Goal: Transaction & Acquisition: Purchase product/service

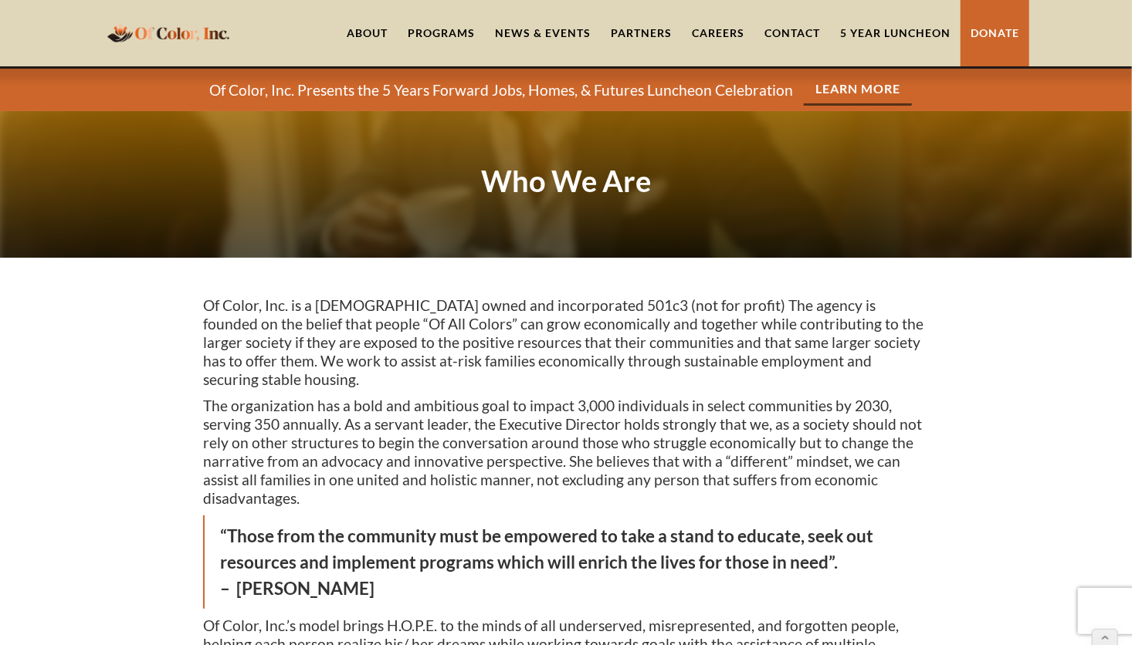
click at [887, 34] on link "5 Year Luncheon" at bounding box center [895, 33] width 130 height 66
click at [903, 35] on link "5 Year Luncheon" at bounding box center [895, 33] width 130 height 66
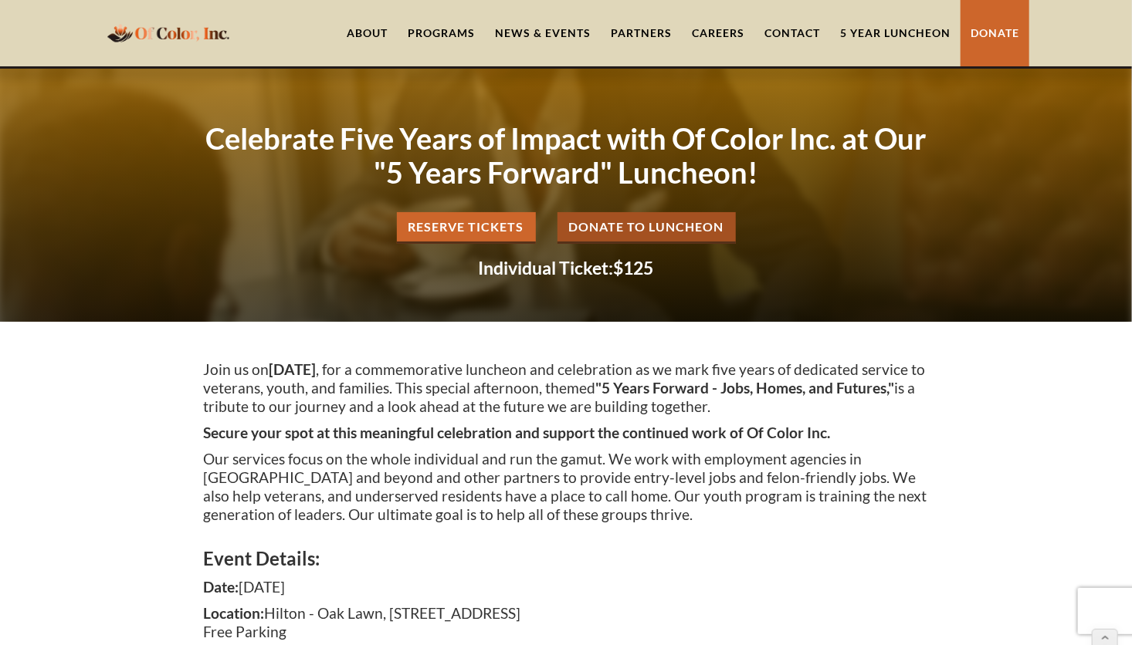
click at [677, 221] on link "Donate to Luncheon" at bounding box center [646, 228] width 178 height 32
